Goal: Navigation & Orientation: Find specific page/section

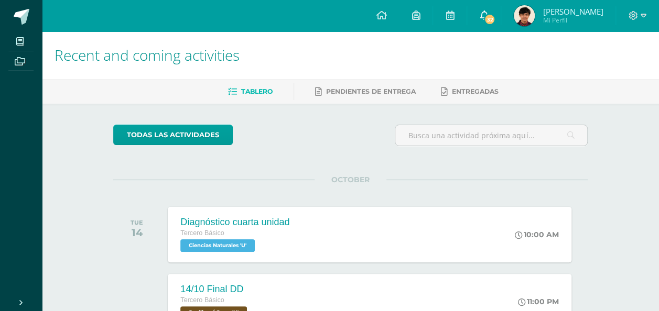
click at [482, 10] on span at bounding box center [484, 16] width 8 height 12
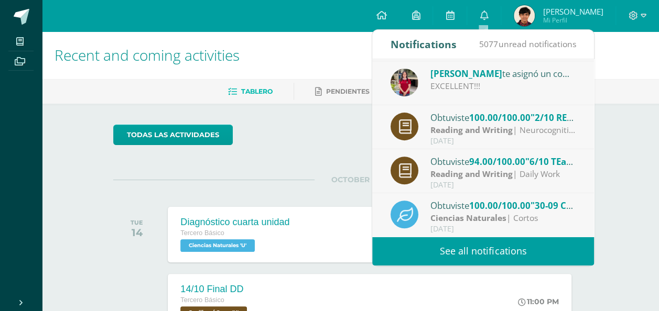
click at [519, 126] on div "Reading and Writing | Neurocognitive Project" at bounding box center [503, 130] width 146 height 12
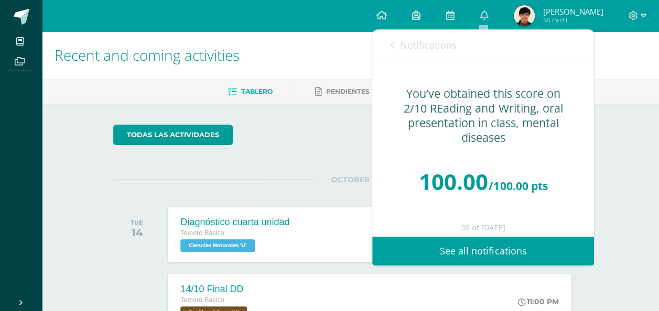
click at [392, 51] on link "Notifications" at bounding box center [424, 45] width 66 height 30
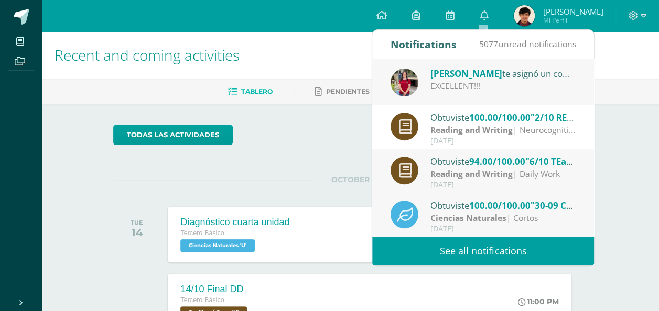
scroll to position [122, 0]
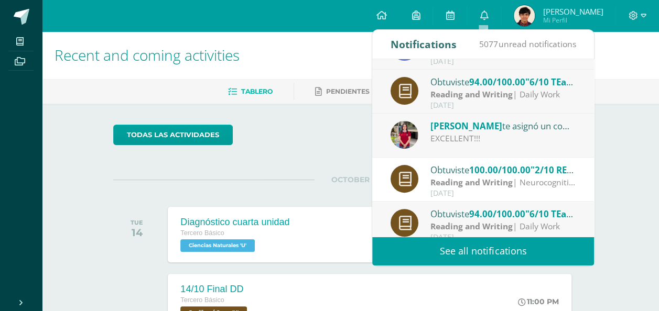
click at [503, 135] on div "EXCELLENT!!!" at bounding box center [503, 139] width 146 height 12
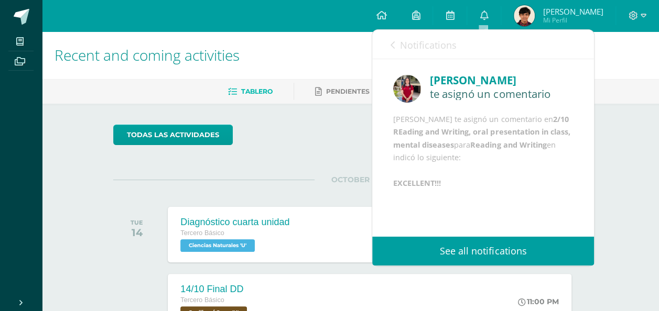
click at [391, 50] on link "Notifications" at bounding box center [424, 45] width 66 height 30
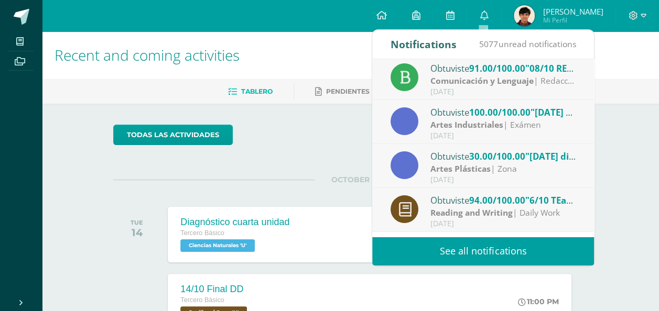
scroll to position [0, 0]
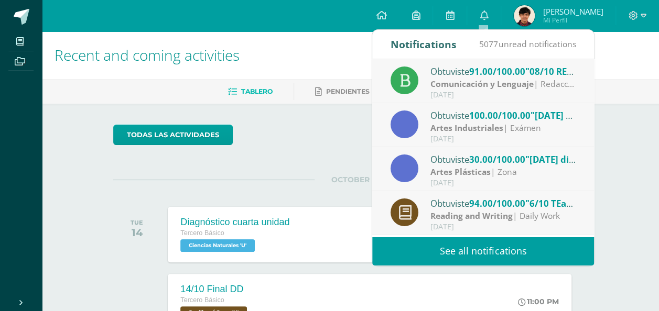
click at [538, 155] on span ""2025-09-01 diseño de mural"" at bounding box center [580, 160] width 110 height 12
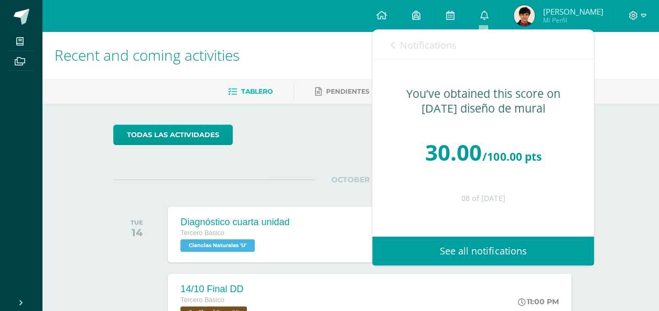
click at [389, 41] on div "Notifications 5077 unread notifications Notifications" at bounding box center [483, 44] width 222 height 29
click at [392, 42] on icon at bounding box center [393, 45] width 4 height 8
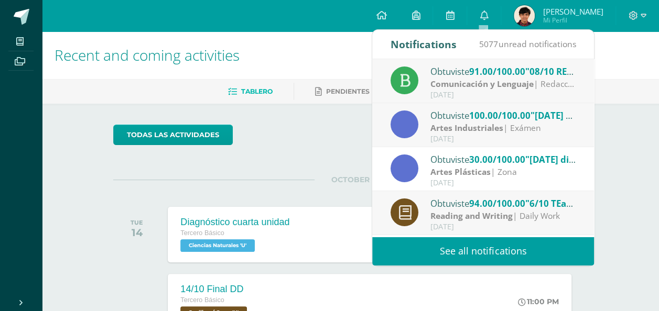
click at [546, 141] on div "October 08" at bounding box center [503, 139] width 146 height 9
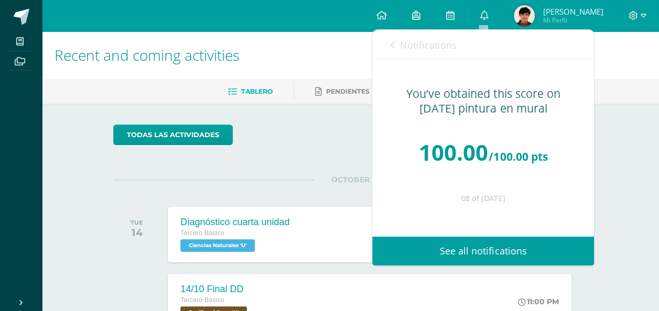
click at [391, 46] on icon at bounding box center [393, 45] width 4 height 8
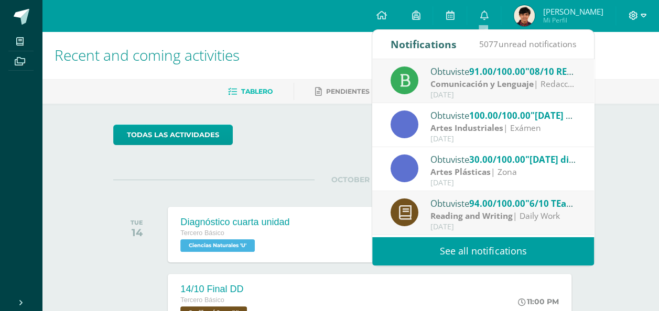
click at [633, 15] on icon at bounding box center [633, 15] width 9 height 9
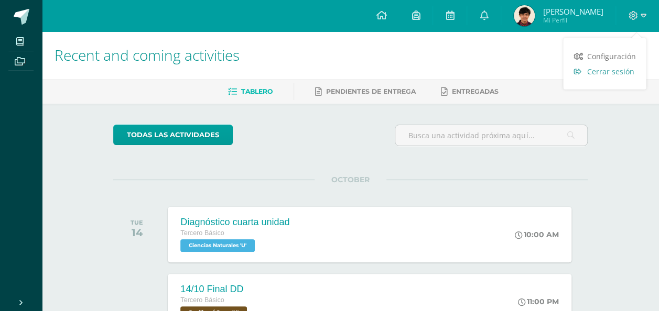
click at [612, 73] on span "Cerrar sesión" at bounding box center [610, 72] width 47 height 10
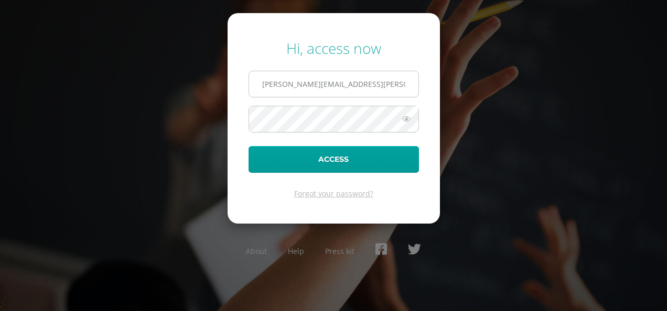
drag, startPoint x: 309, startPoint y: 89, endPoint x: 259, endPoint y: 95, distance: 50.8
click at [259, 95] on input "[PERSON_NAME][EMAIL_ADDRESS][PERSON_NAME][DOMAIN_NAME][PERSON_NAME]" at bounding box center [333, 84] width 169 height 26
type input "[EMAIL_ADDRESS][PERSON_NAME][DOMAIN_NAME]"
click at [249, 146] on button "Access" at bounding box center [334, 159] width 170 height 27
